Goal: Obtain resource: Download file/media

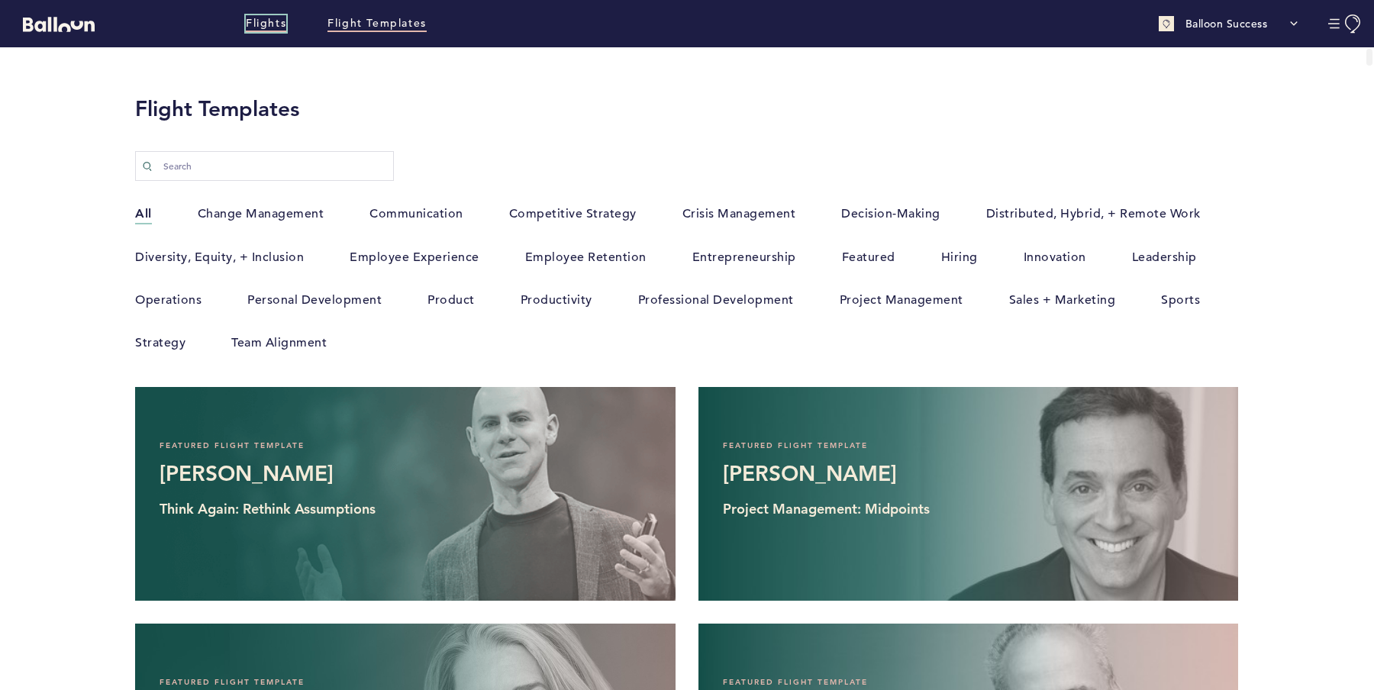
click at [277, 24] on link "Flights" at bounding box center [266, 23] width 40 height 17
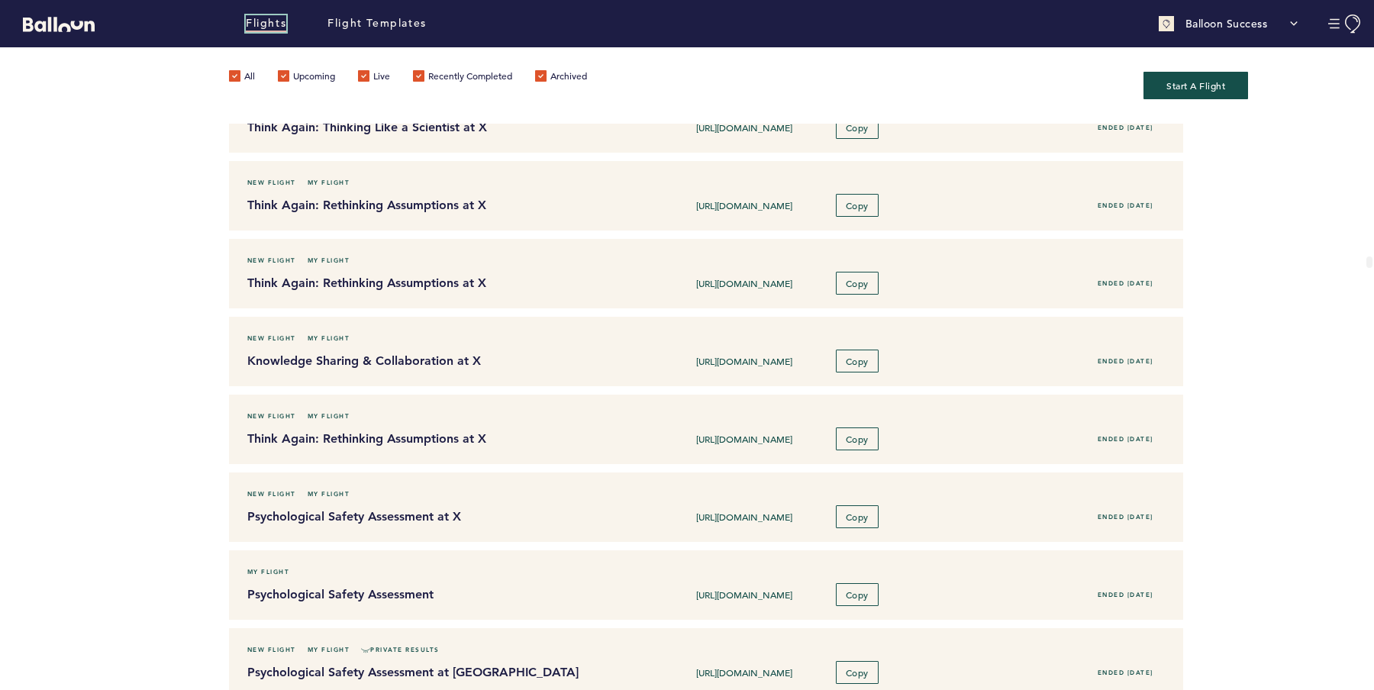
scroll to position [3931, 0]
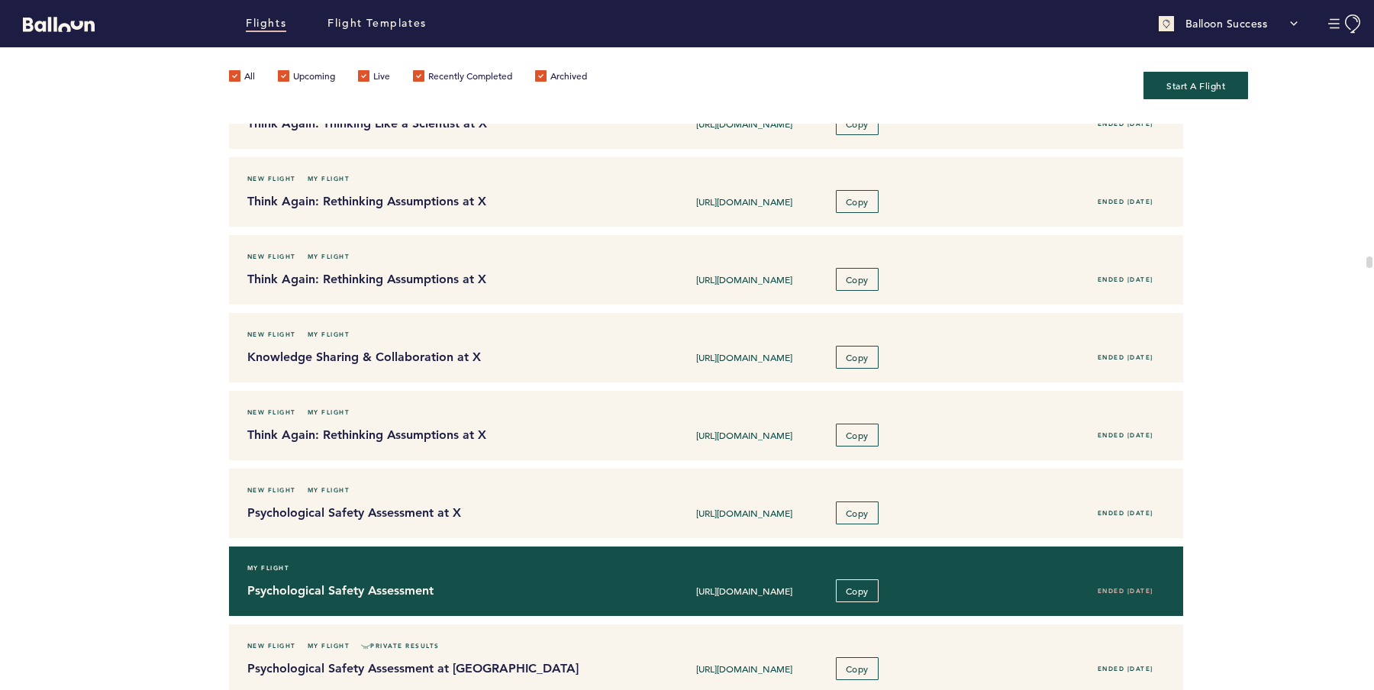
click at [507, 582] on h4 "Psychological Safety Assessment" at bounding box center [431, 591] width 369 height 18
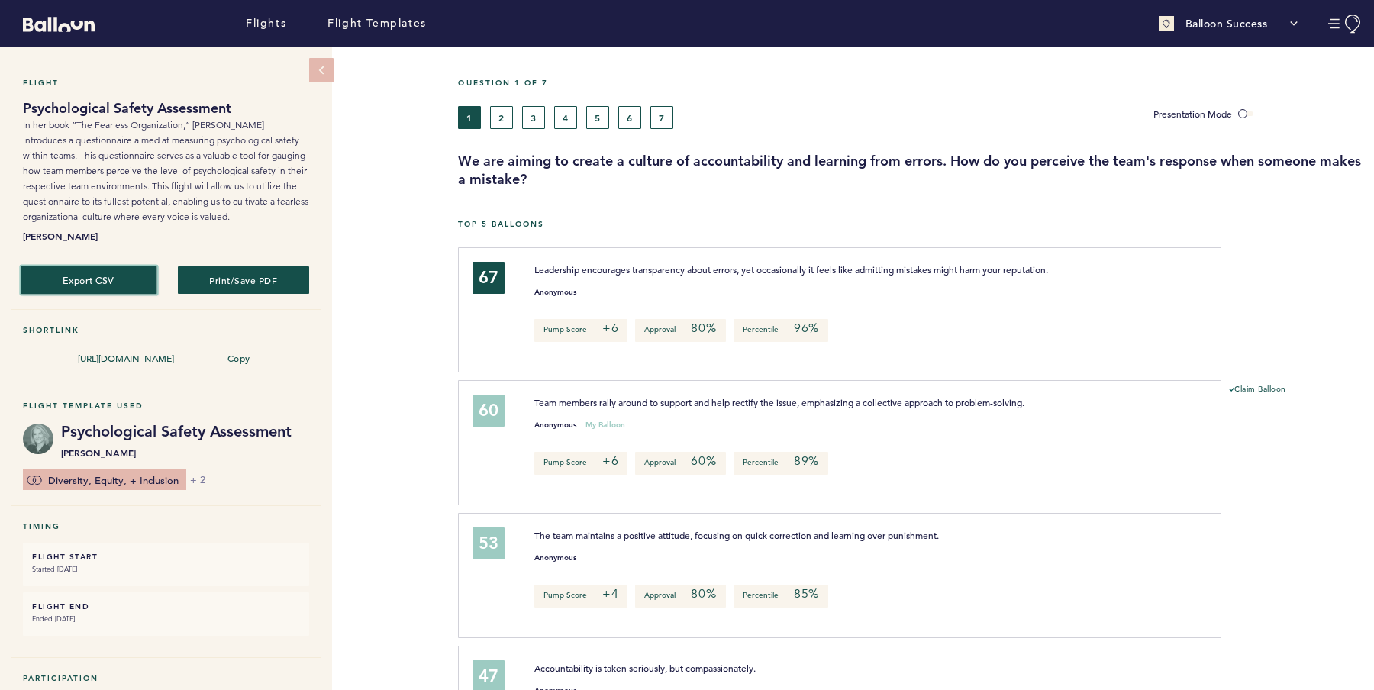
click at [121, 275] on button "Export CSV" at bounding box center [89, 280] width 136 height 28
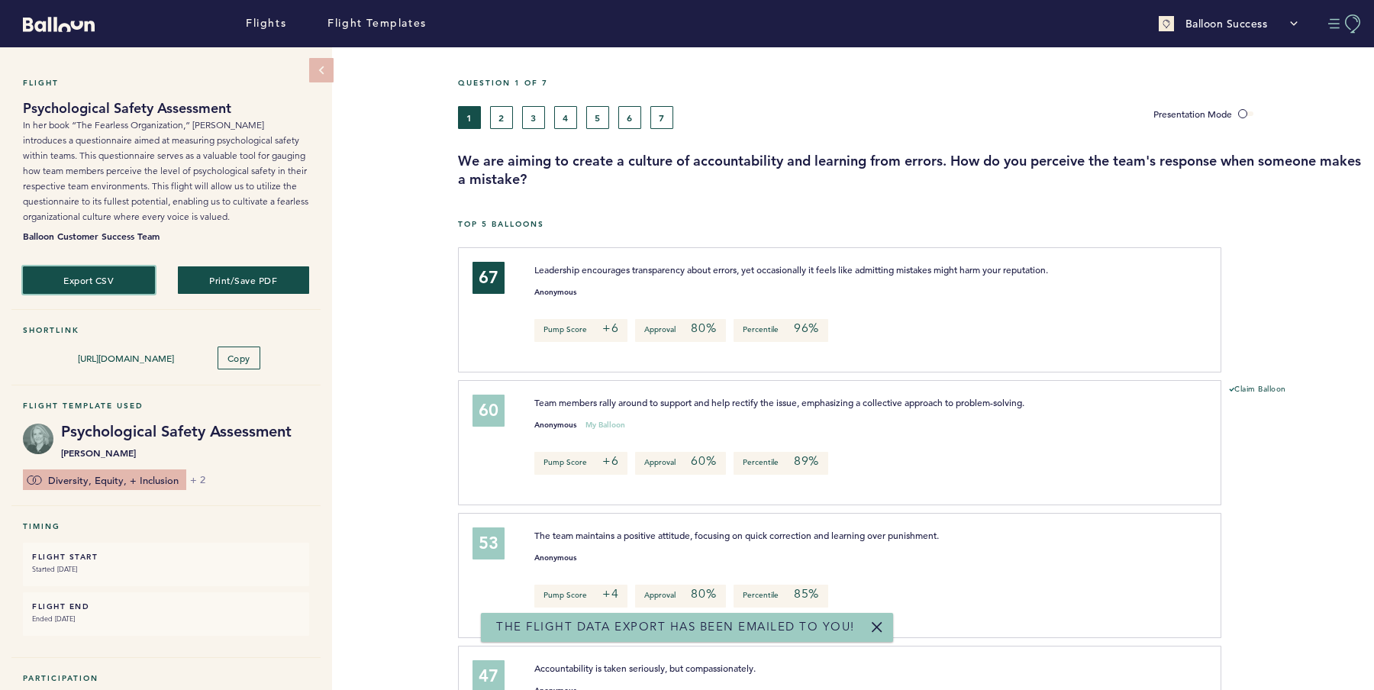
click at [1358, 26] on button "Manage Account" at bounding box center [1345, 23] width 34 height 19
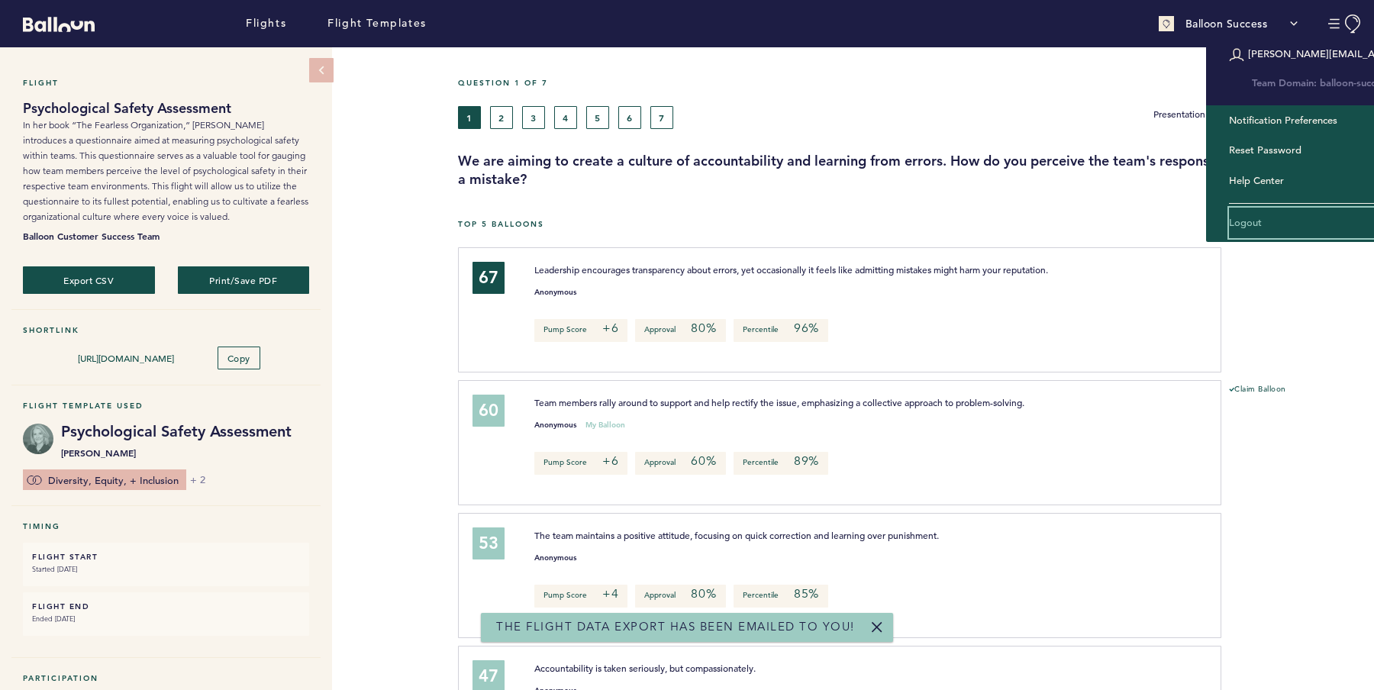
click at [1277, 227] on link "Logout" at bounding box center [1313, 223] width 168 height 31
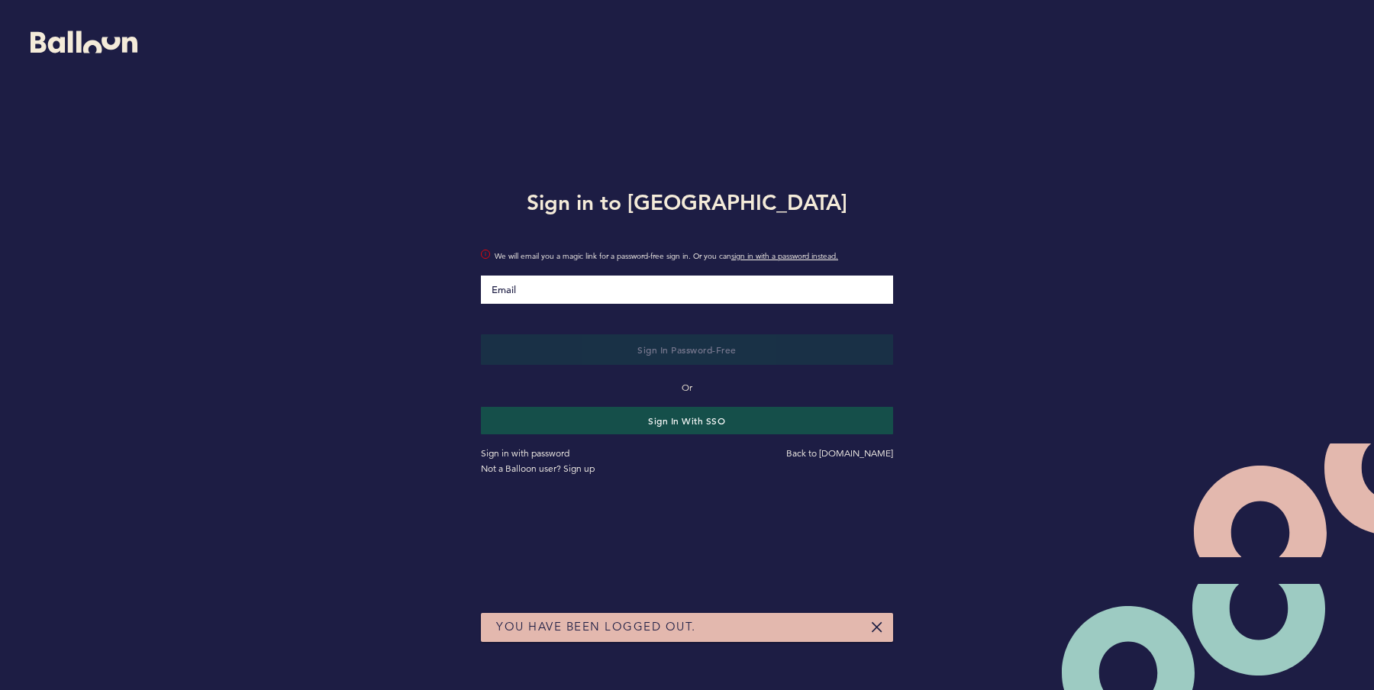
click at [540, 292] on input "Email" at bounding box center [687, 289] width 412 height 28
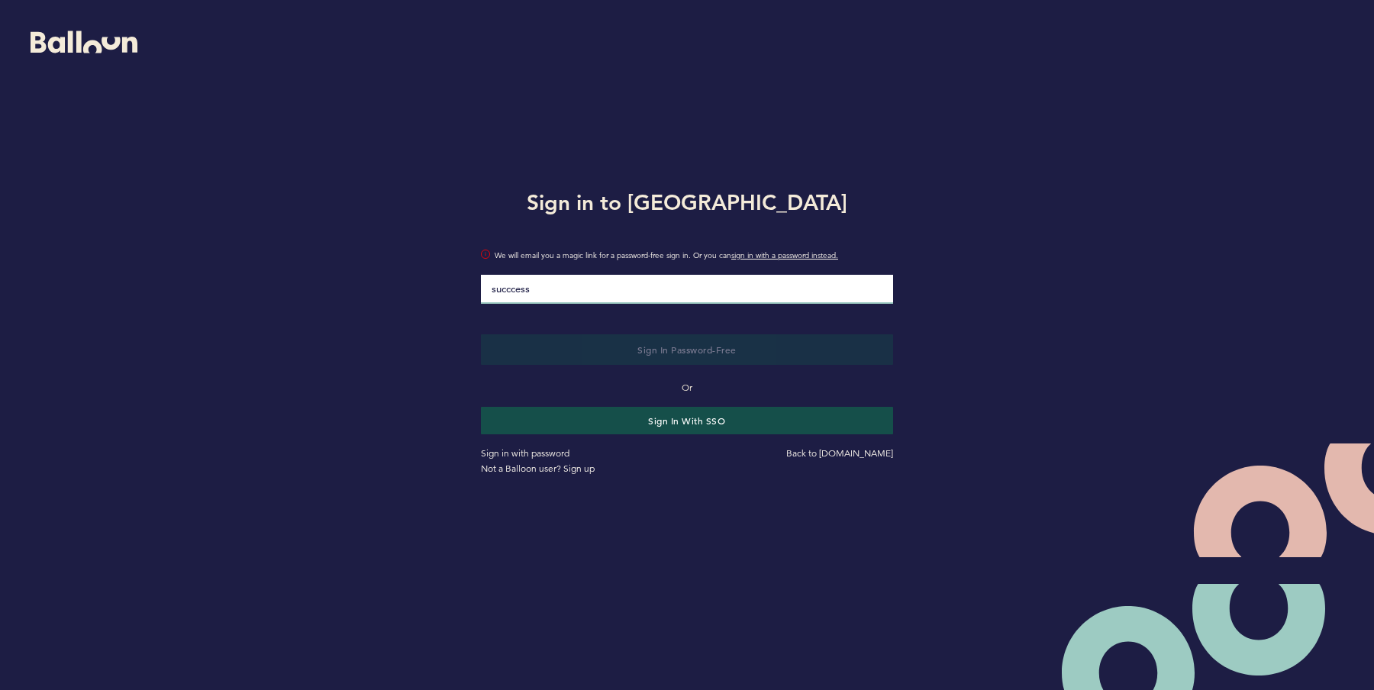
drag, startPoint x: 577, startPoint y: 295, endPoint x: 398, endPoint y: 263, distance: 181.6
click at [398, 263] on div "Sign in to Balloon succcess We will email you a magic link for a password-free …" at bounding box center [687, 329] width 1374 height 659
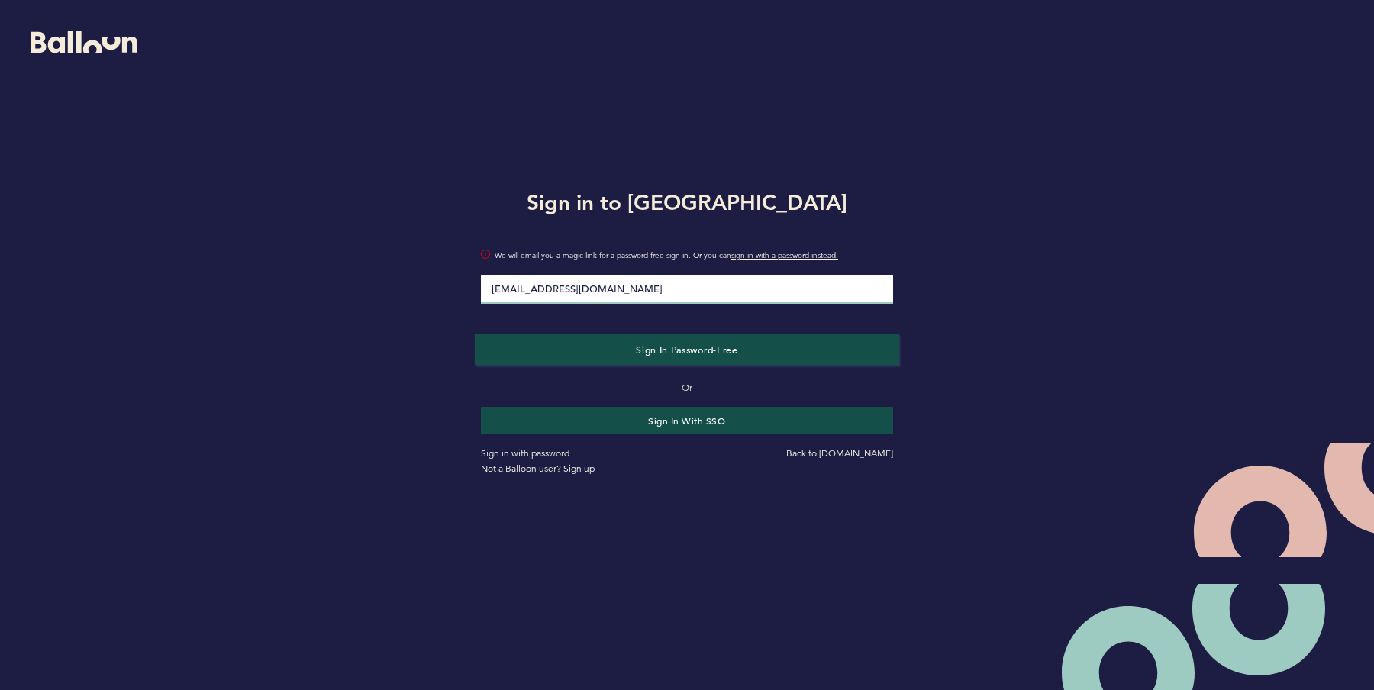
type input "[EMAIL_ADDRESS][DOMAIN_NAME]"
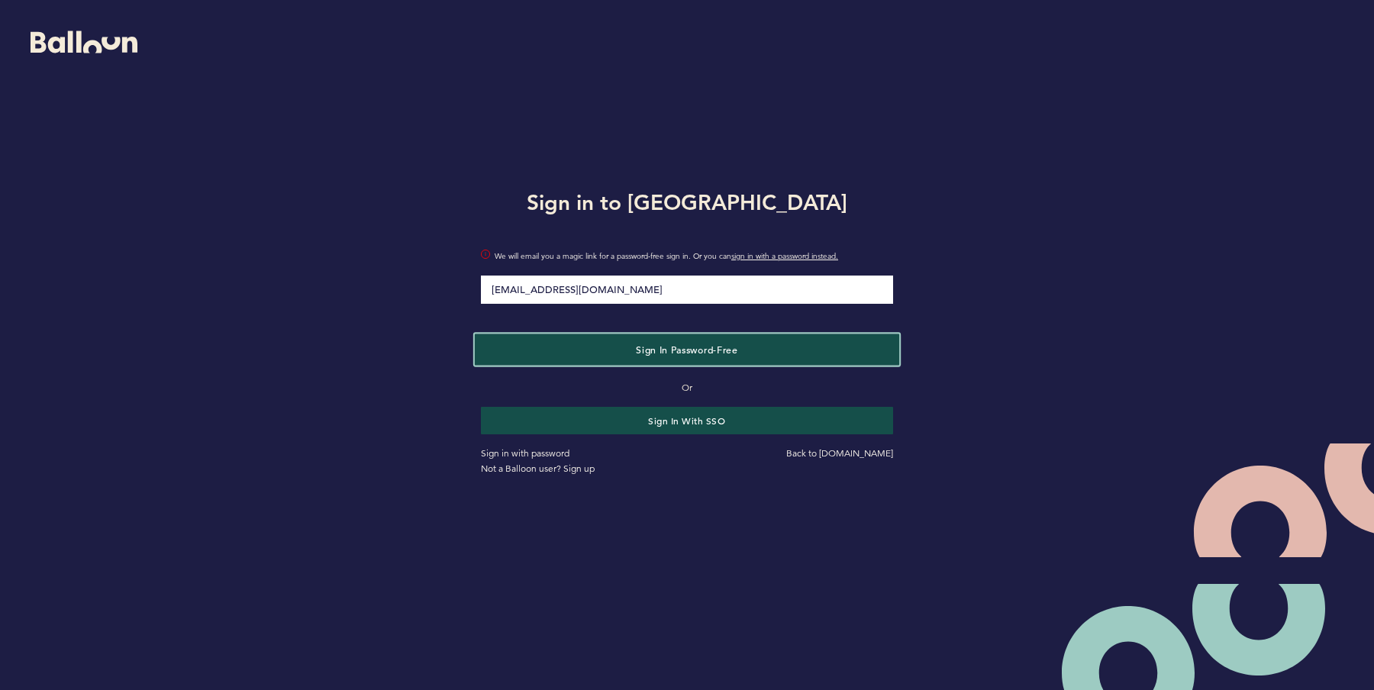
click at [573, 350] on button "Sign in Password-Free" at bounding box center [687, 348] width 424 height 31
